Goal: Task Accomplishment & Management: Complete application form

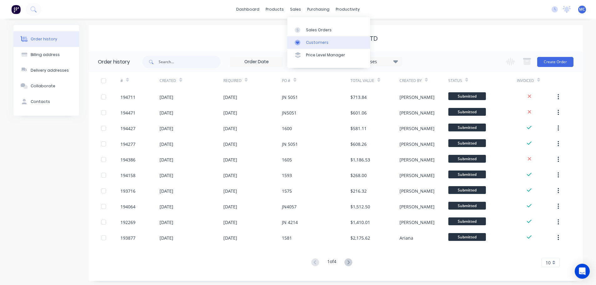
click at [313, 44] on div "Customers" at bounding box center [317, 43] width 23 height 6
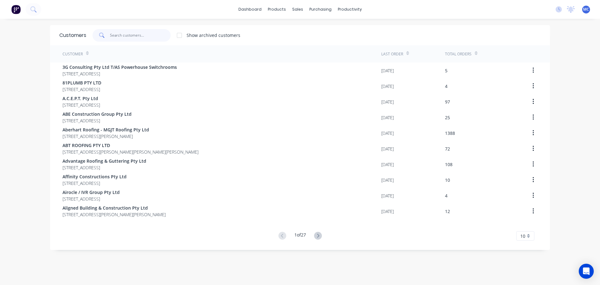
click at [130, 36] on input "text" at bounding box center [140, 35] width 61 height 13
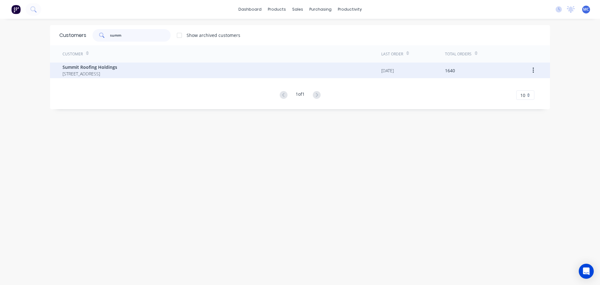
type input "summ"
click at [90, 66] on span "Summit Roofing Holdings" at bounding box center [90, 67] width 55 height 7
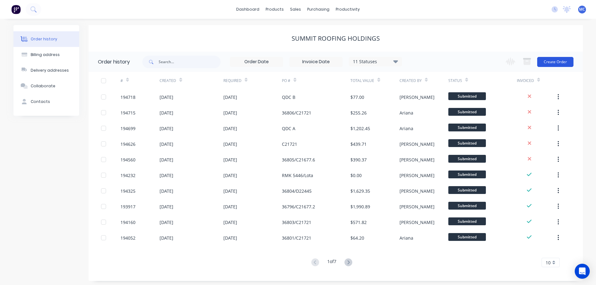
click at [554, 61] on button "Create Order" at bounding box center [555, 62] width 36 height 10
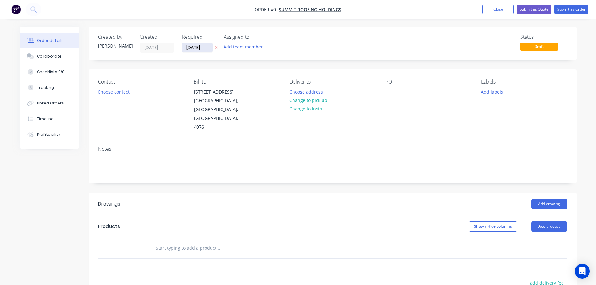
click at [197, 47] on input "[DATE]" at bounding box center [197, 47] width 31 height 9
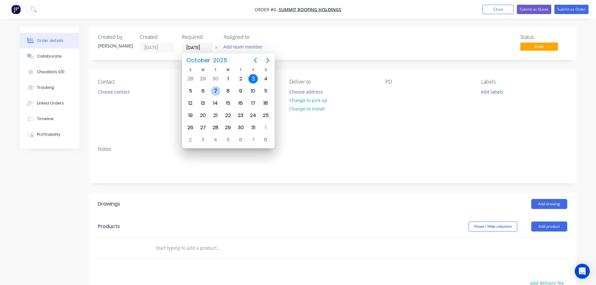
click at [215, 88] on div "7" at bounding box center [215, 90] width 9 height 9
type input "[DATE]"
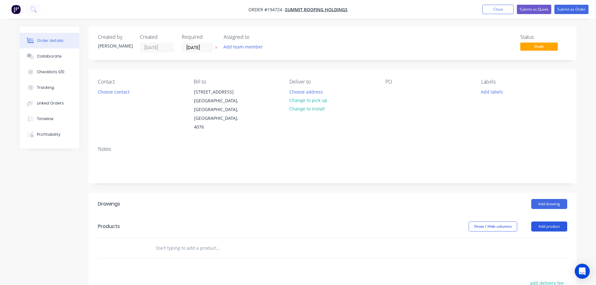
click at [549, 221] on button "Add product" at bounding box center [549, 226] width 36 height 10
click at [535, 238] on div "Product catalogue" at bounding box center [537, 242] width 48 height 9
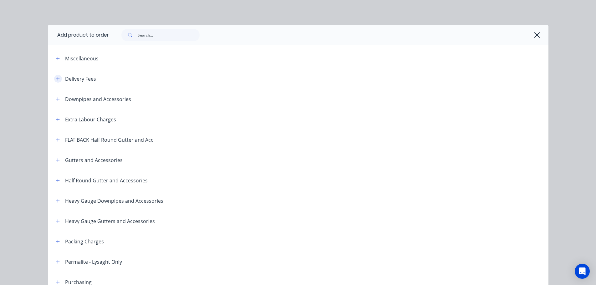
click at [56, 78] on icon "button" at bounding box center [58, 79] width 4 height 4
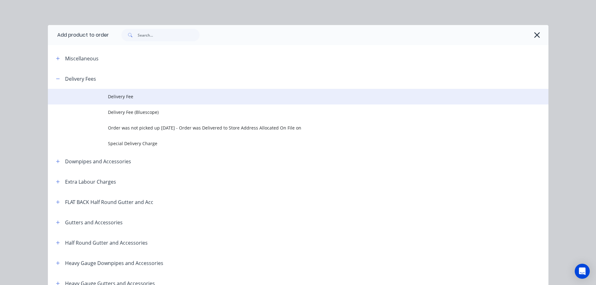
click at [128, 98] on span "Delivery Fee" at bounding box center [284, 96] width 352 height 7
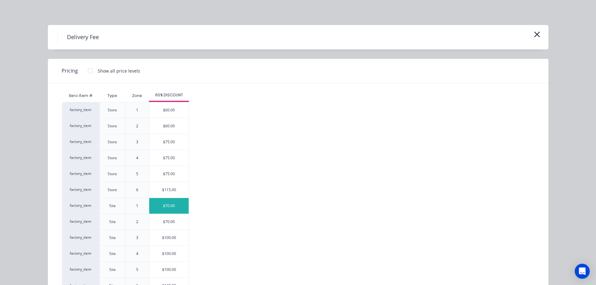
click at [165, 204] on div "$70.00" at bounding box center [168, 206] width 39 height 16
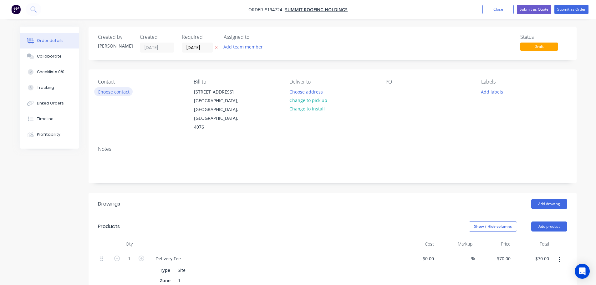
click at [112, 94] on button "Choose contact" at bounding box center [113, 91] width 38 height 8
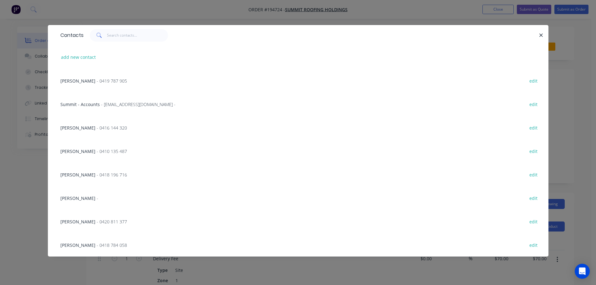
click at [97, 79] on span "- 0419 787 905" at bounding box center [112, 81] width 30 height 6
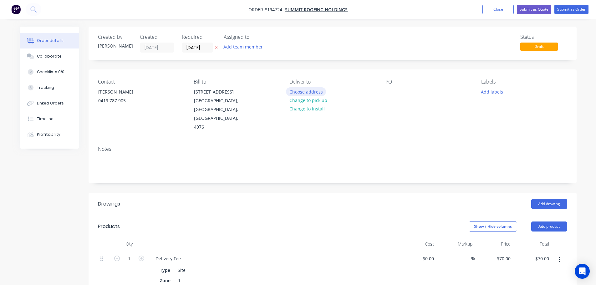
click at [302, 91] on button "Choose address" at bounding box center [306, 91] width 40 height 8
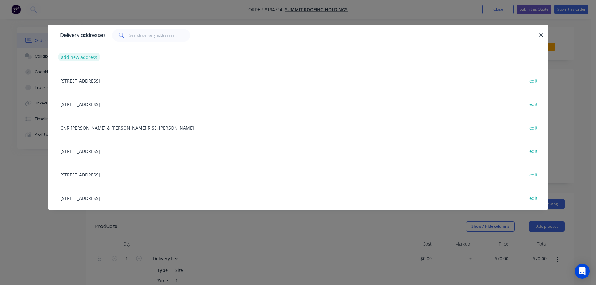
click at [83, 56] on button "add new address" at bounding box center [79, 57] width 43 height 8
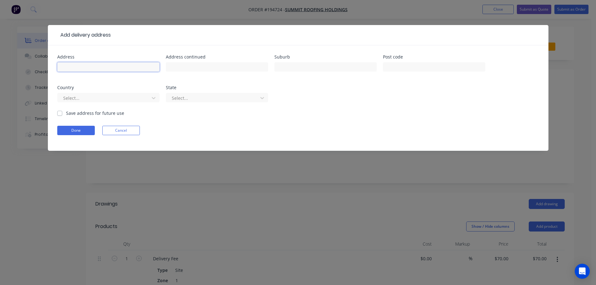
click at [74, 68] on input "text" at bounding box center [108, 66] width 102 height 9
type input "[PERSON_NAME] Powdercoating [STREET_ADDRESS]"
type input "Banyo"
click button "Done" at bounding box center [76, 130] width 38 height 9
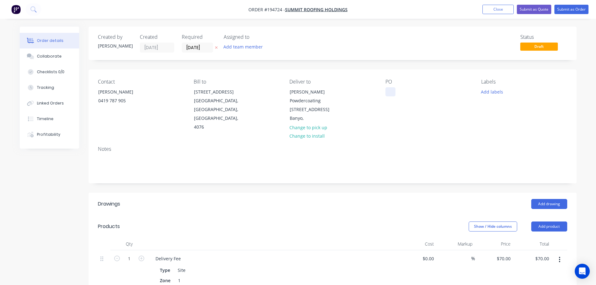
click at [388, 92] on div at bounding box center [390, 91] width 10 height 9
click at [544, 199] on button "Add drawing" at bounding box center [549, 204] width 36 height 10
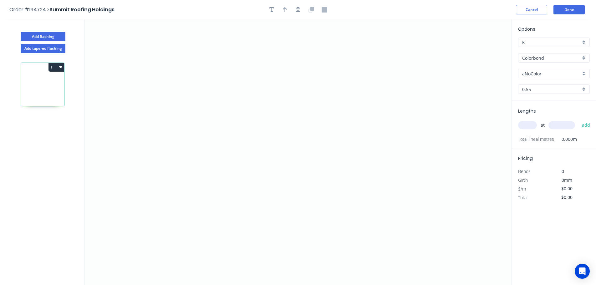
click at [535, 57] on input "Colorbond" at bounding box center [551, 58] width 58 height 7
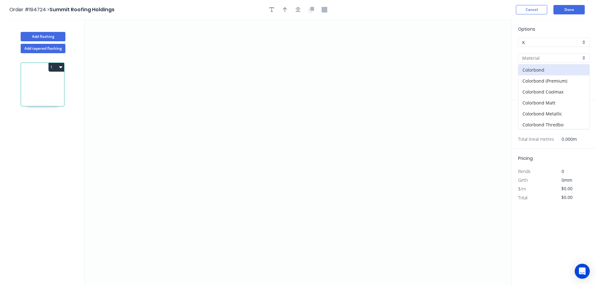
scroll to position [144, 0]
click at [535, 112] on div "Zincalume" at bounding box center [553, 112] width 71 height 11
type input "Zincalume"
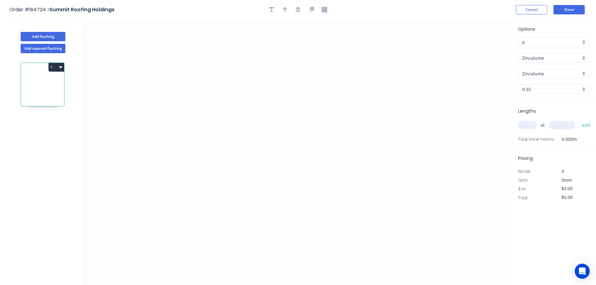
click at [532, 85] on div "0.55" at bounding box center [554, 88] width 72 height 9
drag, startPoint x: 530, startPoint y: 136, endPoint x: 528, endPoint y: 132, distance: 4.4
click at [529, 136] on div "1.2" at bounding box center [553, 134] width 71 height 11
type input "1.2"
click at [527, 126] on input "text" at bounding box center [527, 125] width 19 height 8
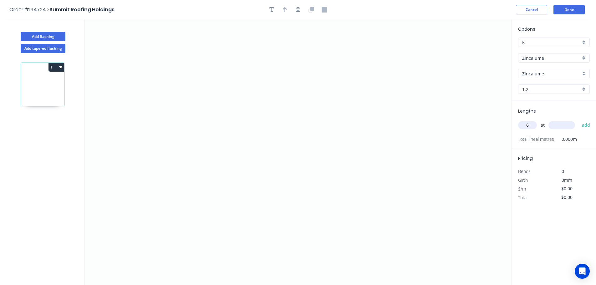
type input "6"
type input "5500"
click at [578, 120] on button "add" at bounding box center [585, 125] width 15 height 11
click at [252, 56] on icon "0" at bounding box center [297, 151] width 427 height 265
click at [258, 212] on icon "0" at bounding box center [297, 151] width 427 height 265
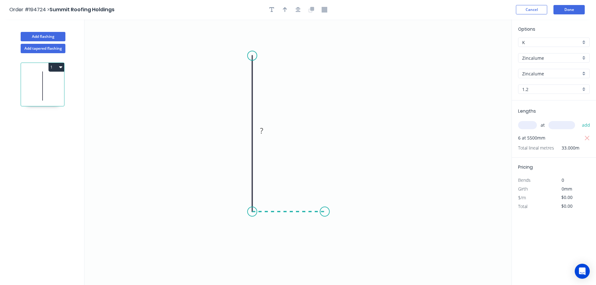
click at [325, 212] on icon "0 ?" at bounding box center [297, 151] width 427 height 265
click at [341, 243] on icon "0 ? ?" at bounding box center [297, 151] width 427 height 265
click at [341, 243] on circle at bounding box center [340, 242] width 9 height 9
click at [243, 132] on tspan "?" at bounding box center [242, 130] width 3 height 10
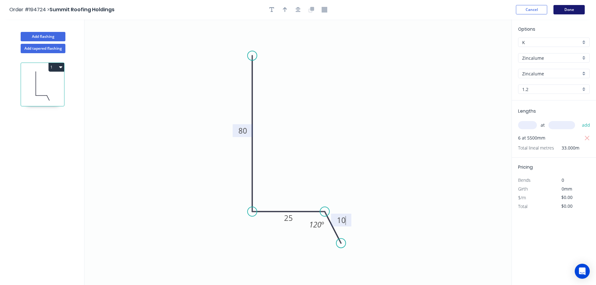
click at [572, 10] on button "Done" at bounding box center [568, 9] width 31 height 9
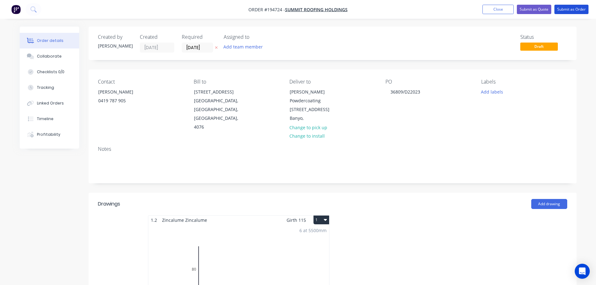
click at [572, 10] on button "Submit as Order" at bounding box center [571, 9] width 34 height 9
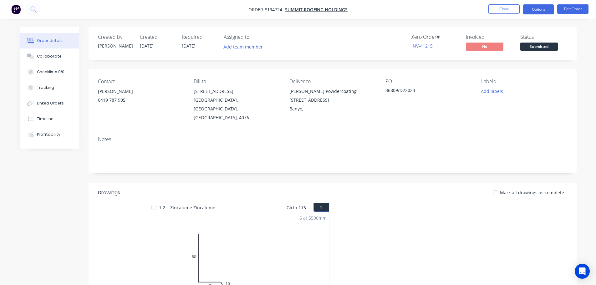
click at [542, 9] on button "Options" at bounding box center [537, 9] width 31 height 10
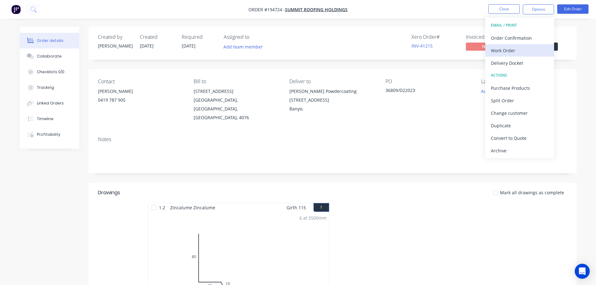
click at [505, 51] on div "Work Order" at bounding box center [520, 50] width 58 height 9
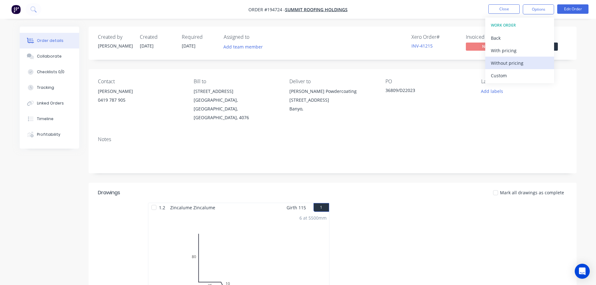
click at [505, 64] on div "Without pricing" at bounding box center [520, 62] width 58 height 9
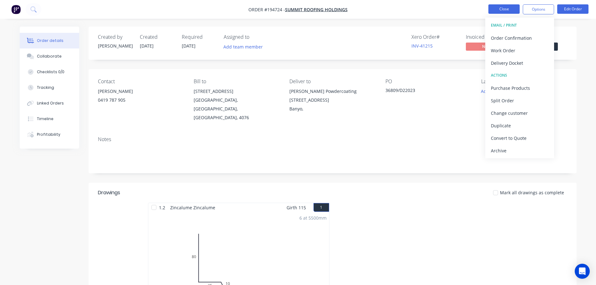
click at [506, 7] on button "Close" at bounding box center [503, 8] width 31 height 9
